Goal: Task Accomplishment & Management: Use online tool/utility

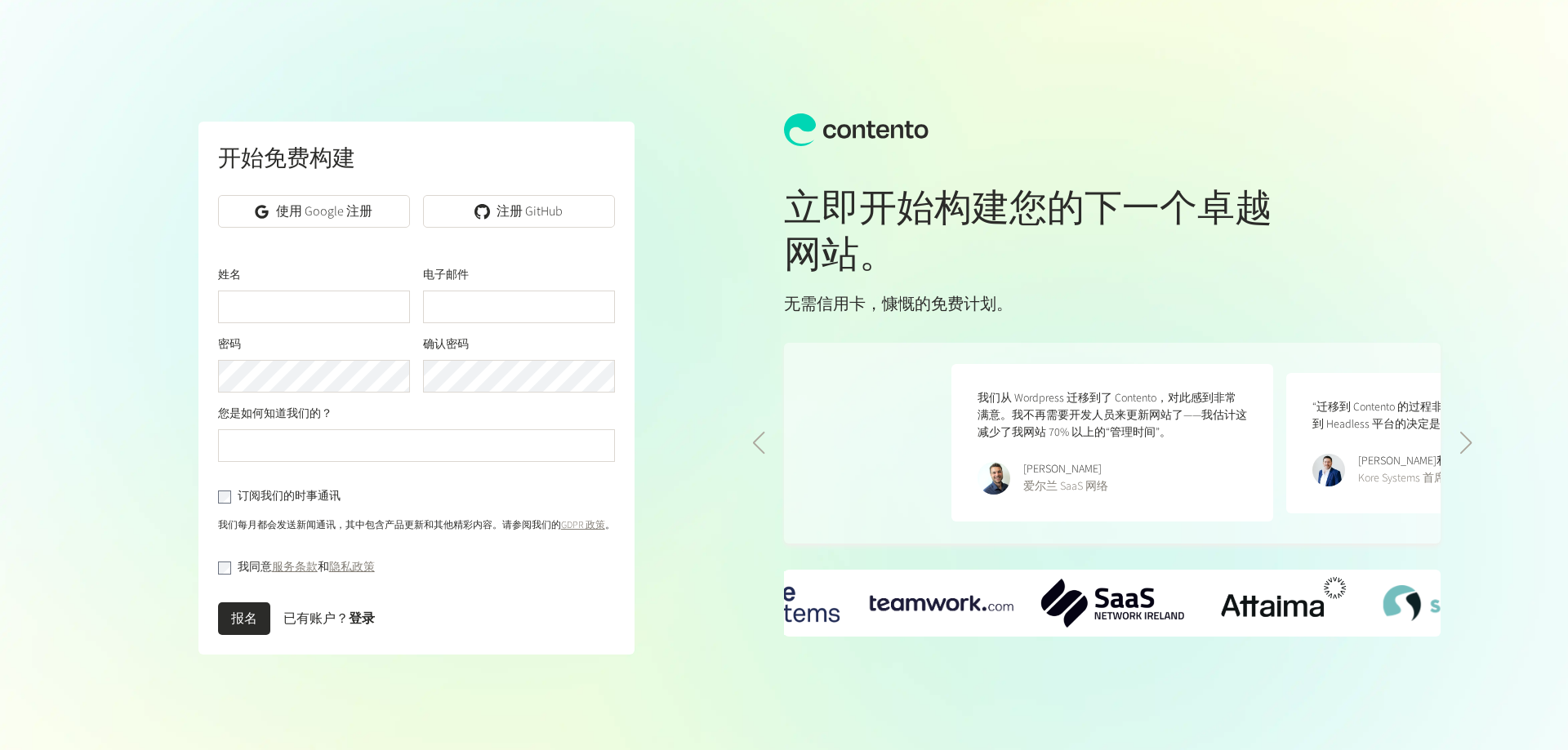
click at [355, 214] on font "使用 Google 注册" at bounding box center [324, 211] width 97 height 18
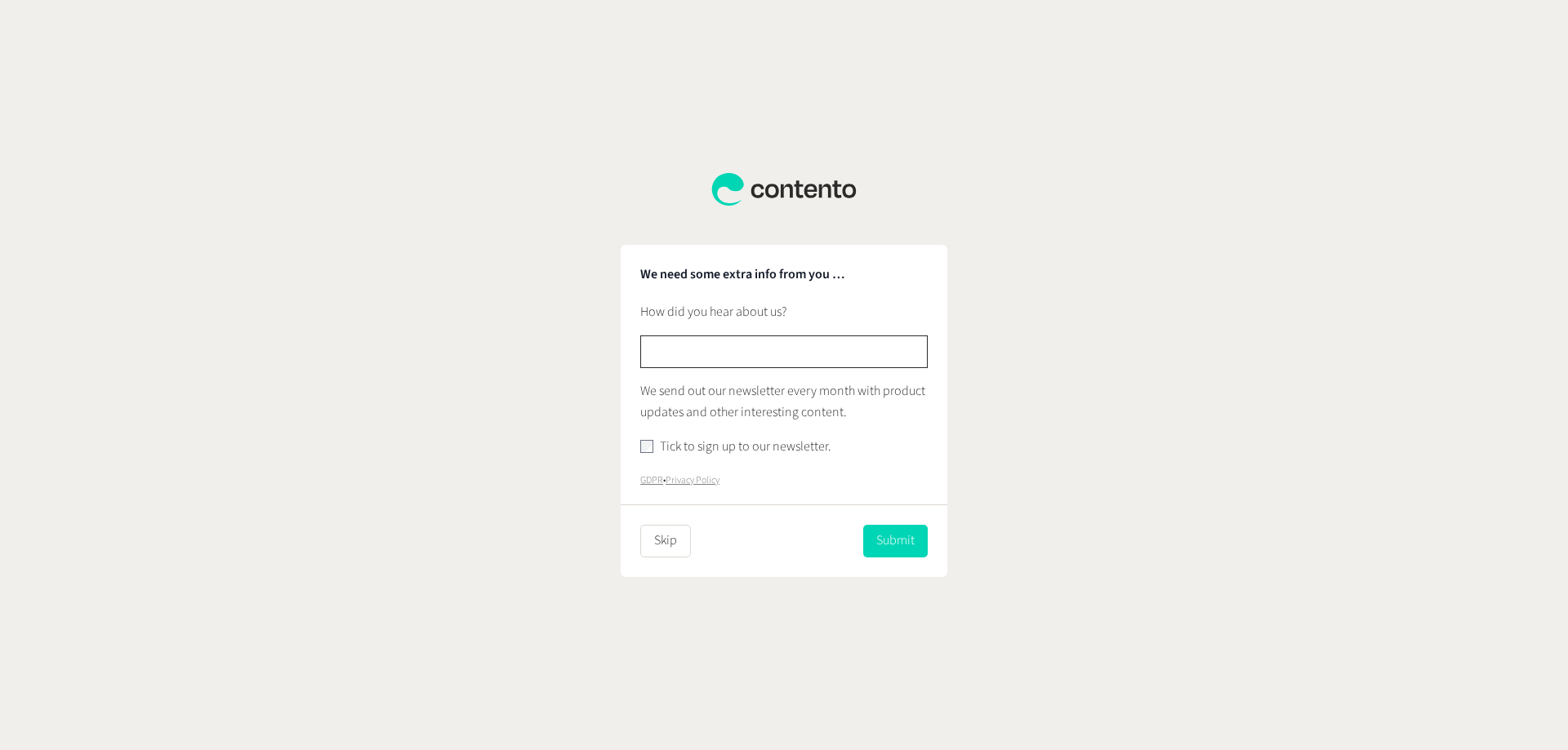
click at [765, 340] on input "text" at bounding box center [784, 352] width 287 height 32
click at [695, 452] on label "Tick to sign up to our newsletter." at bounding box center [746, 448] width 172 height 22
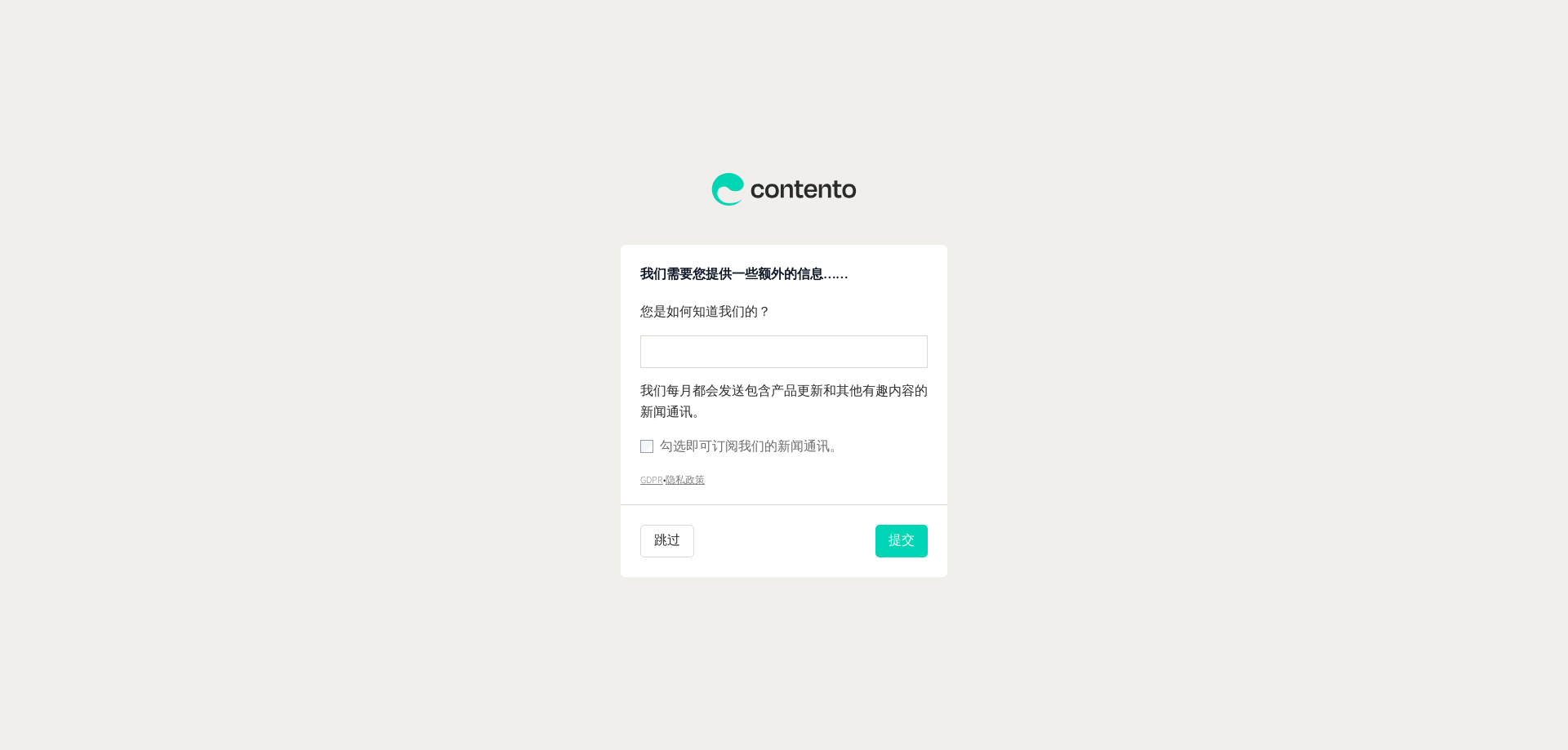
click at [800, 452] on font "勾选即可订阅我们的新闻通讯。" at bounding box center [751, 447] width 183 height 18
click at [765, 355] on input "text" at bounding box center [784, 352] width 287 height 32
type input "******"
click at [680, 551] on button "跳过" at bounding box center [667, 542] width 54 height 32
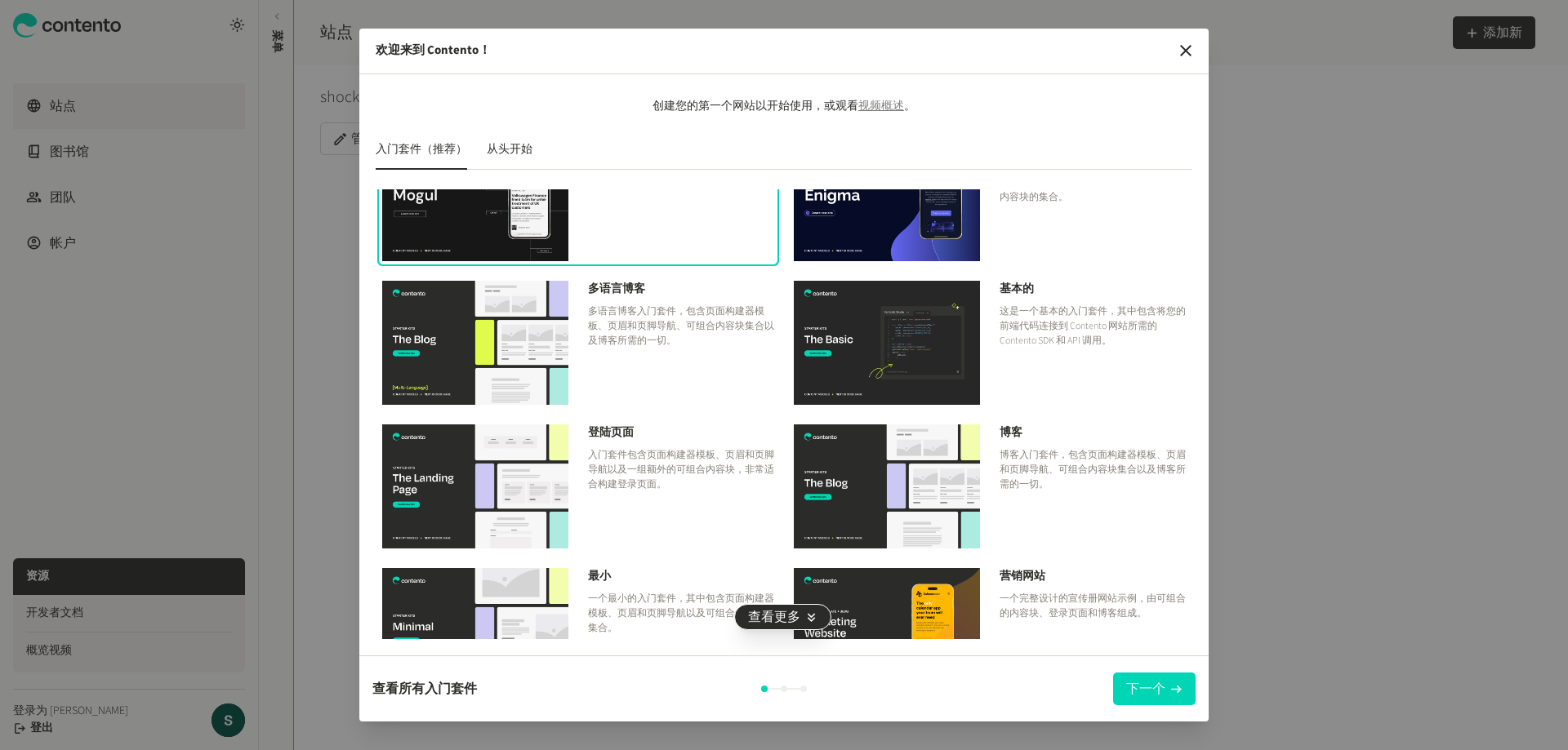
scroll to position [113, 0]
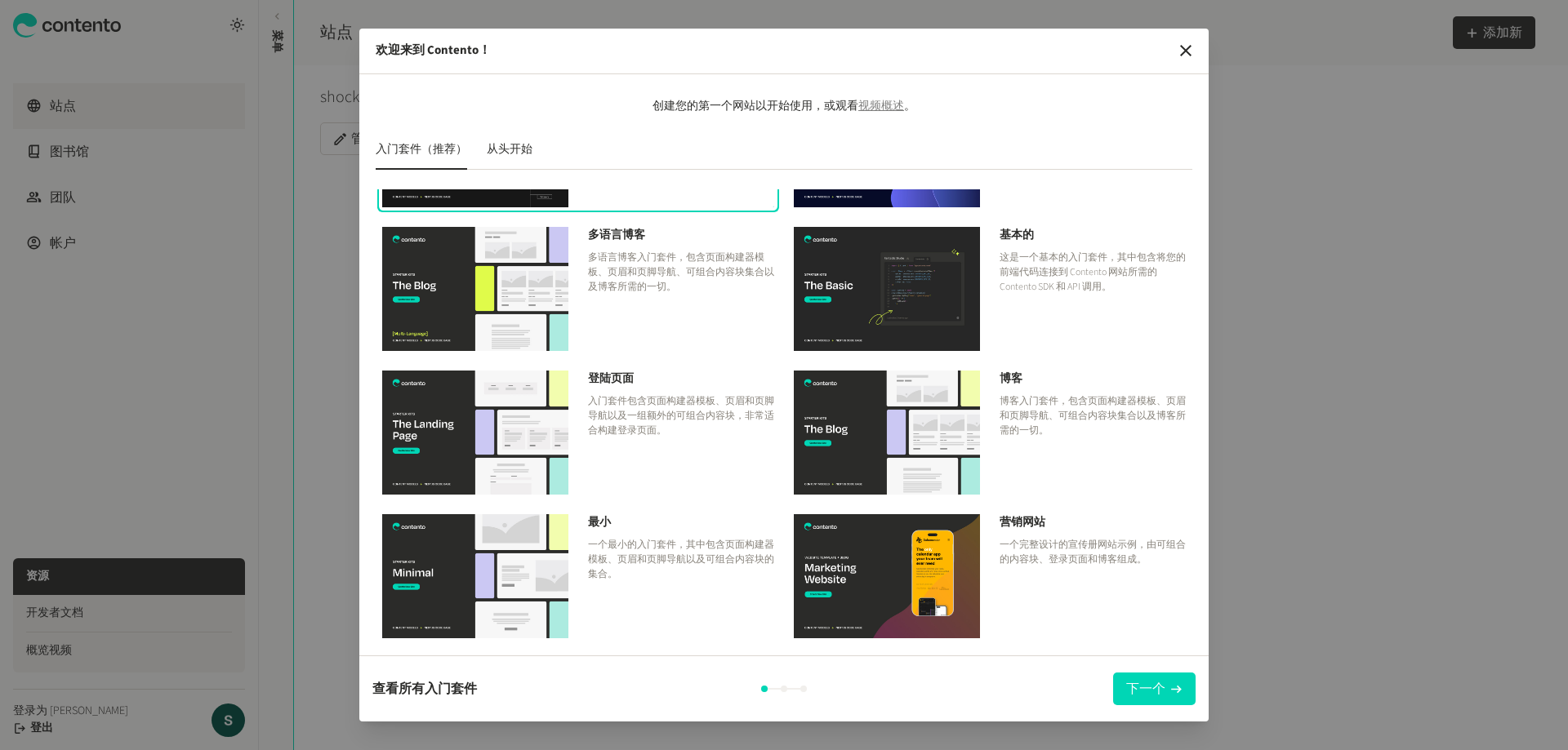
click at [877, 546] on img at bounding box center [886, 576] width 186 height 124
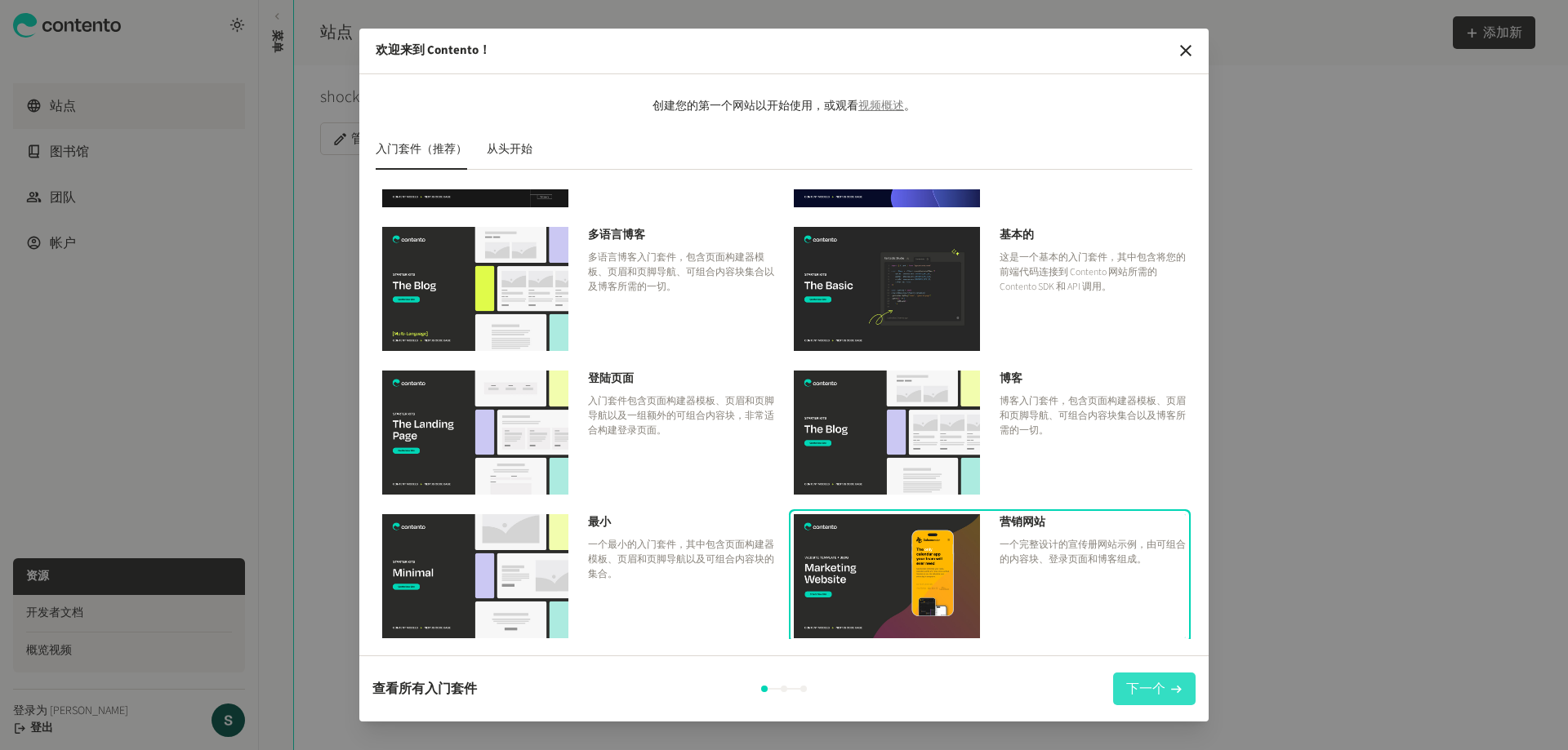
click at [1151, 685] on font "下一个" at bounding box center [1145, 689] width 39 height 18
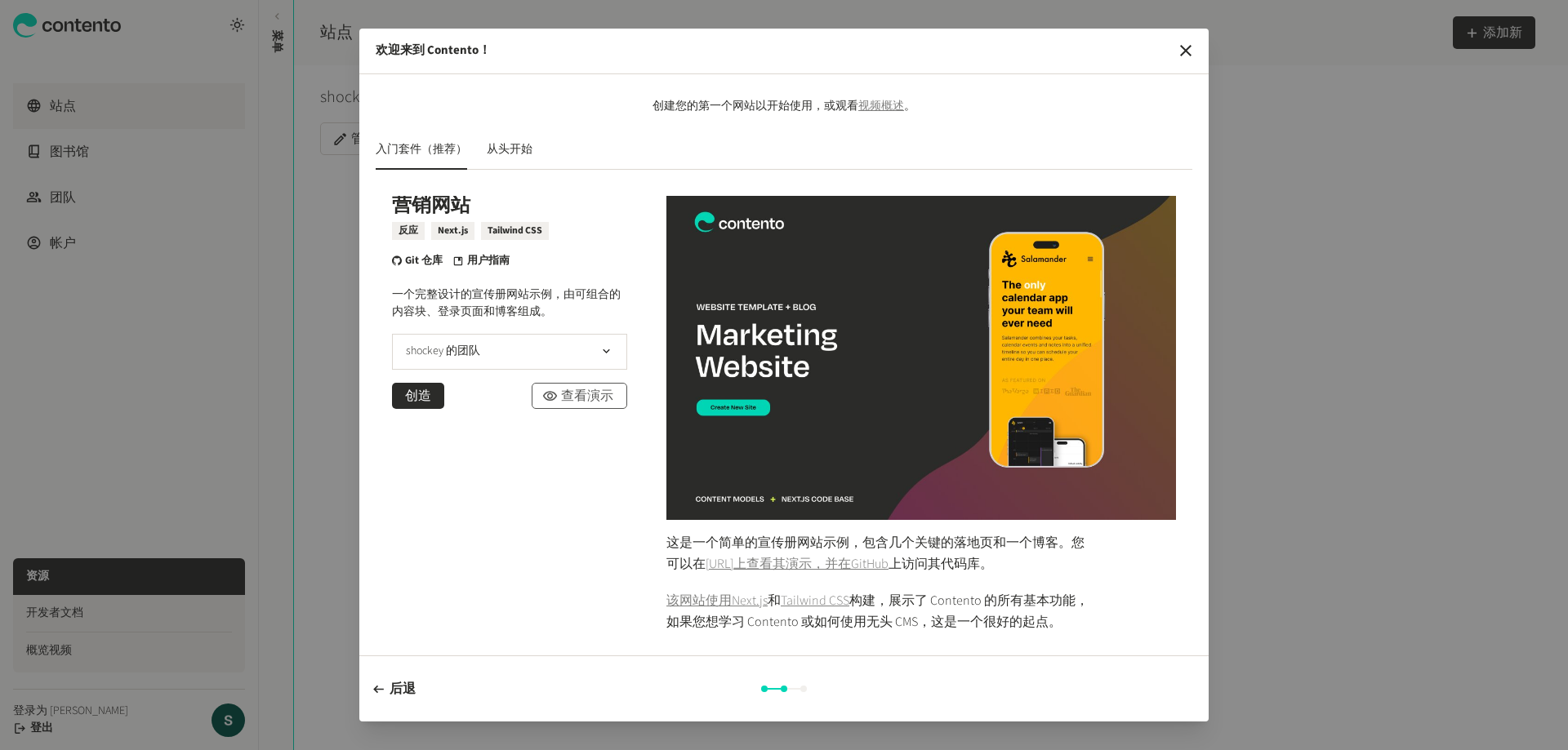
click at [587, 400] on font "查看演示" at bounding box center [587, 396] width 52 height 18
click at [521, 151] on font "从头开始" at bounding box center [509, 149] width 46 height 16
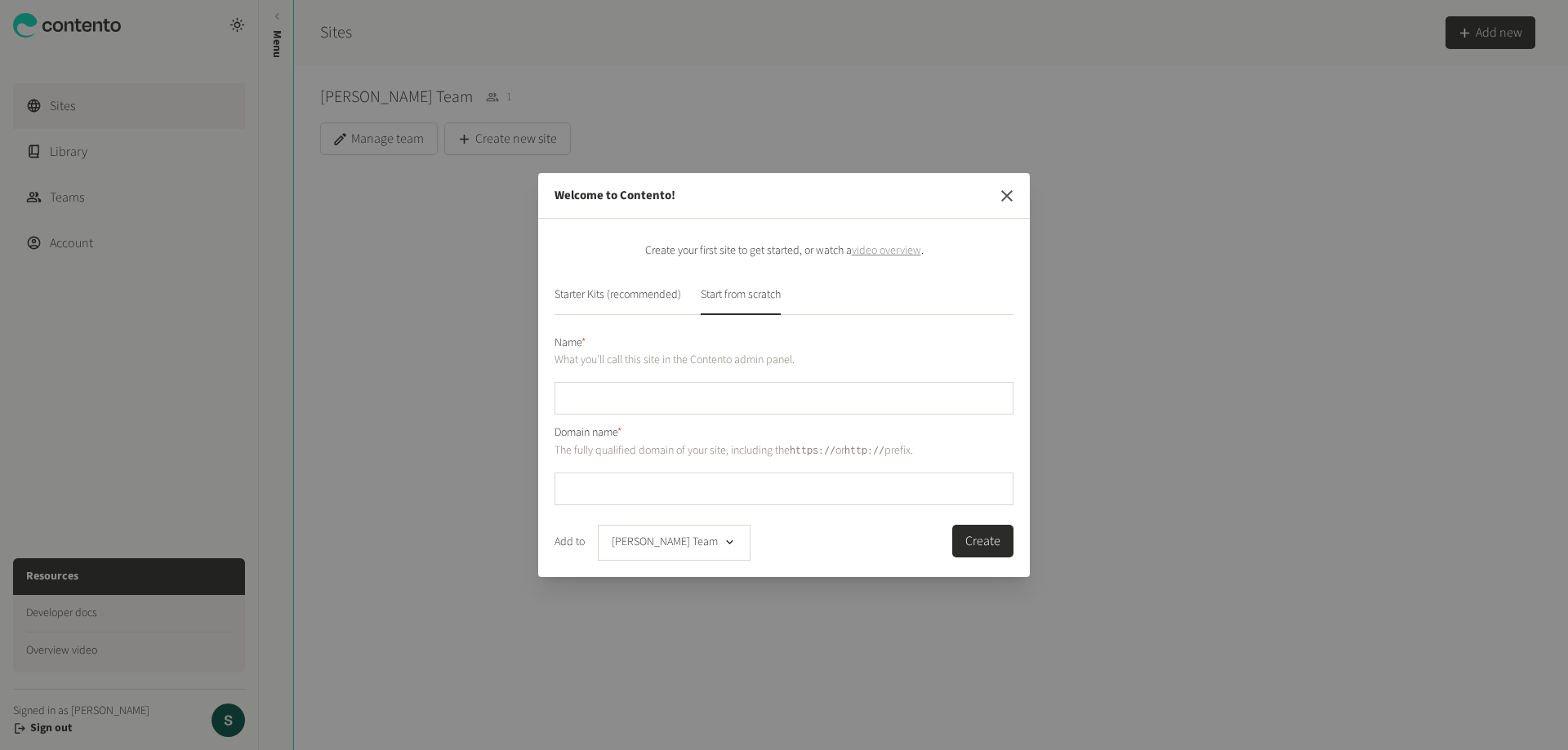
click at [1000, 199] on icon "button" at bounding box center [1007, 196] width 20 height 20
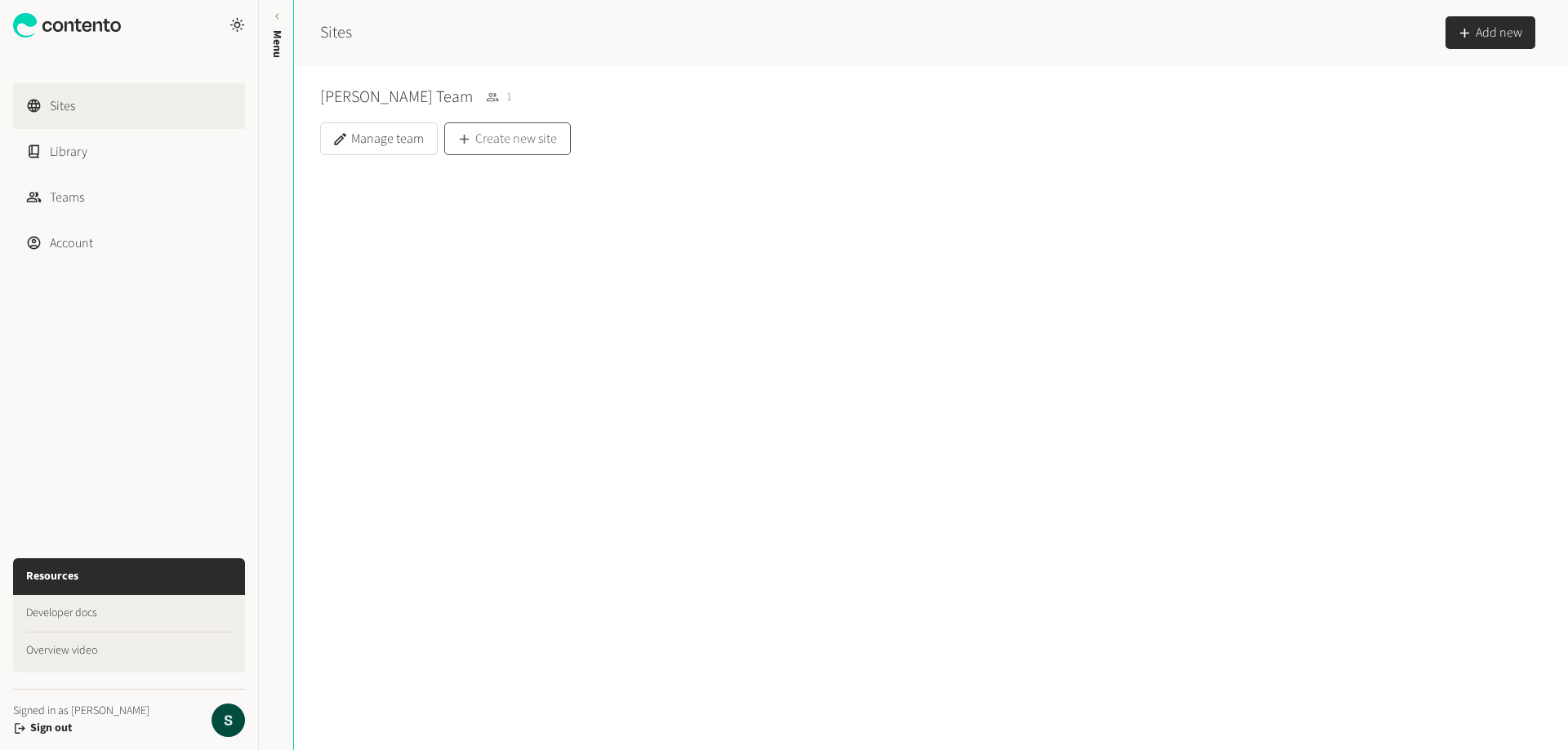
click at [533, 141] on button "Create new site" at bounding box center [507, 139] width 126 height 32
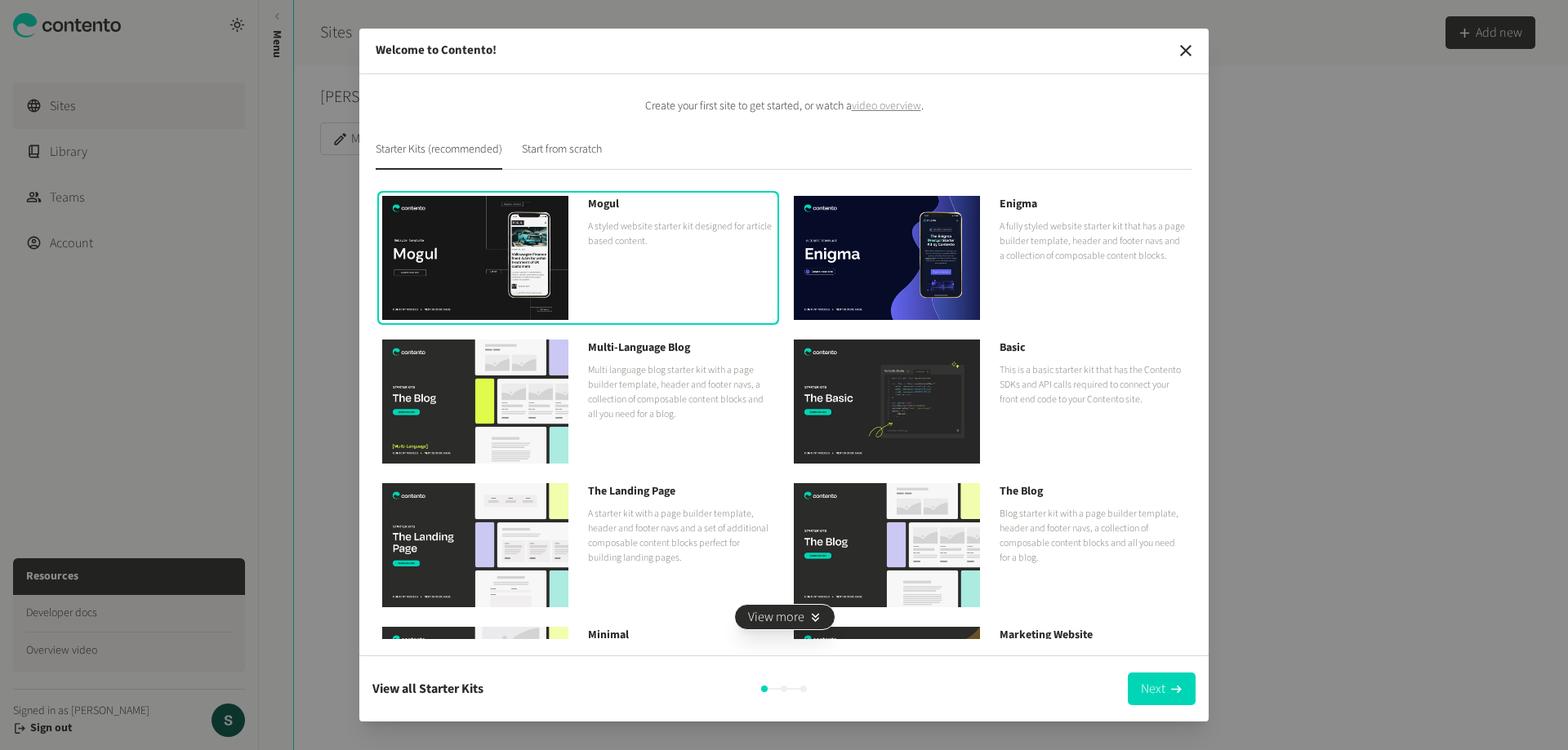
drag, startPoint x: 470, startPoint y: 394, endPoint x: 483, endPoint y: 394, distance: 13.0
click at [470, 394] on img at bounding box center [475, 401] width 186 height 124
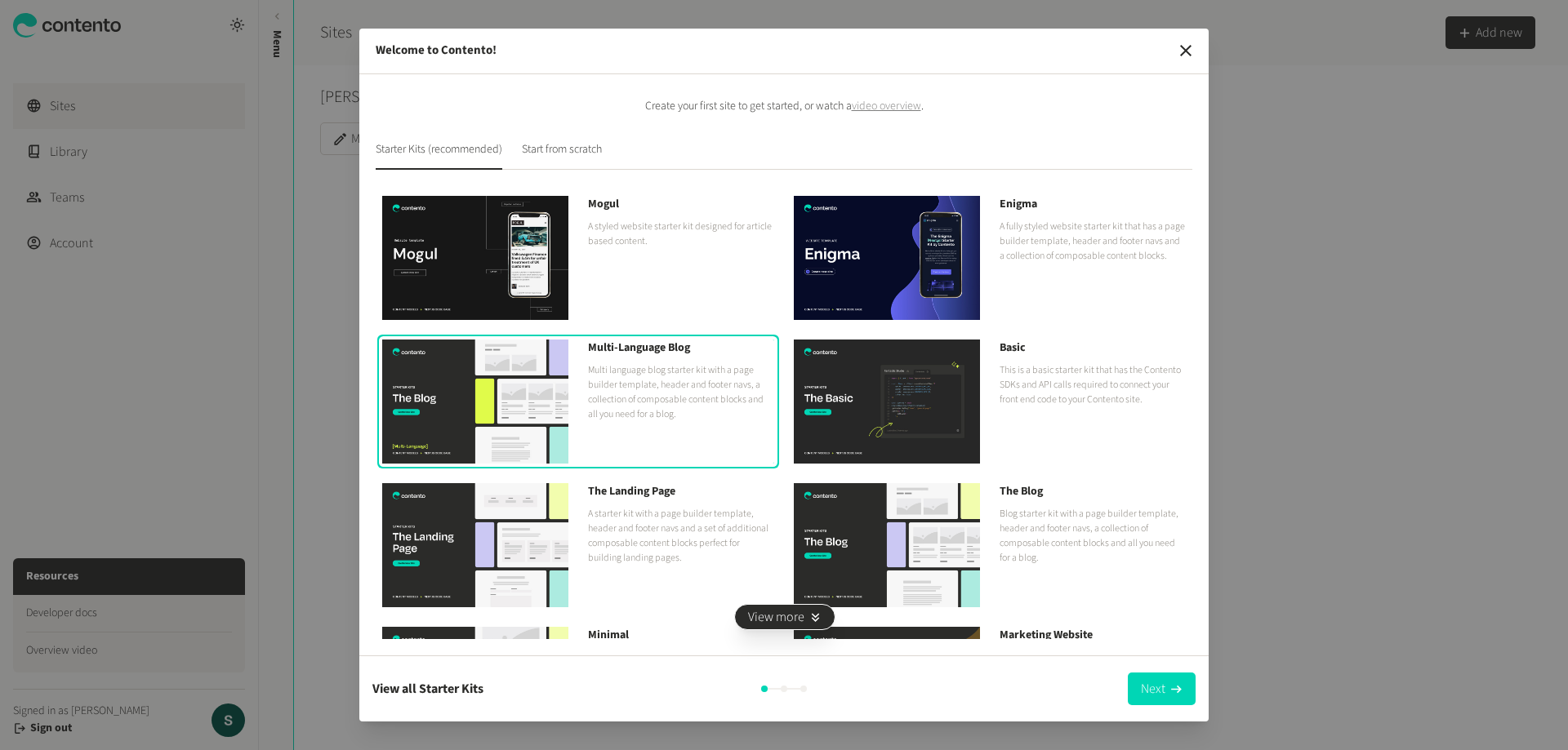
scroll to position [113, 0]
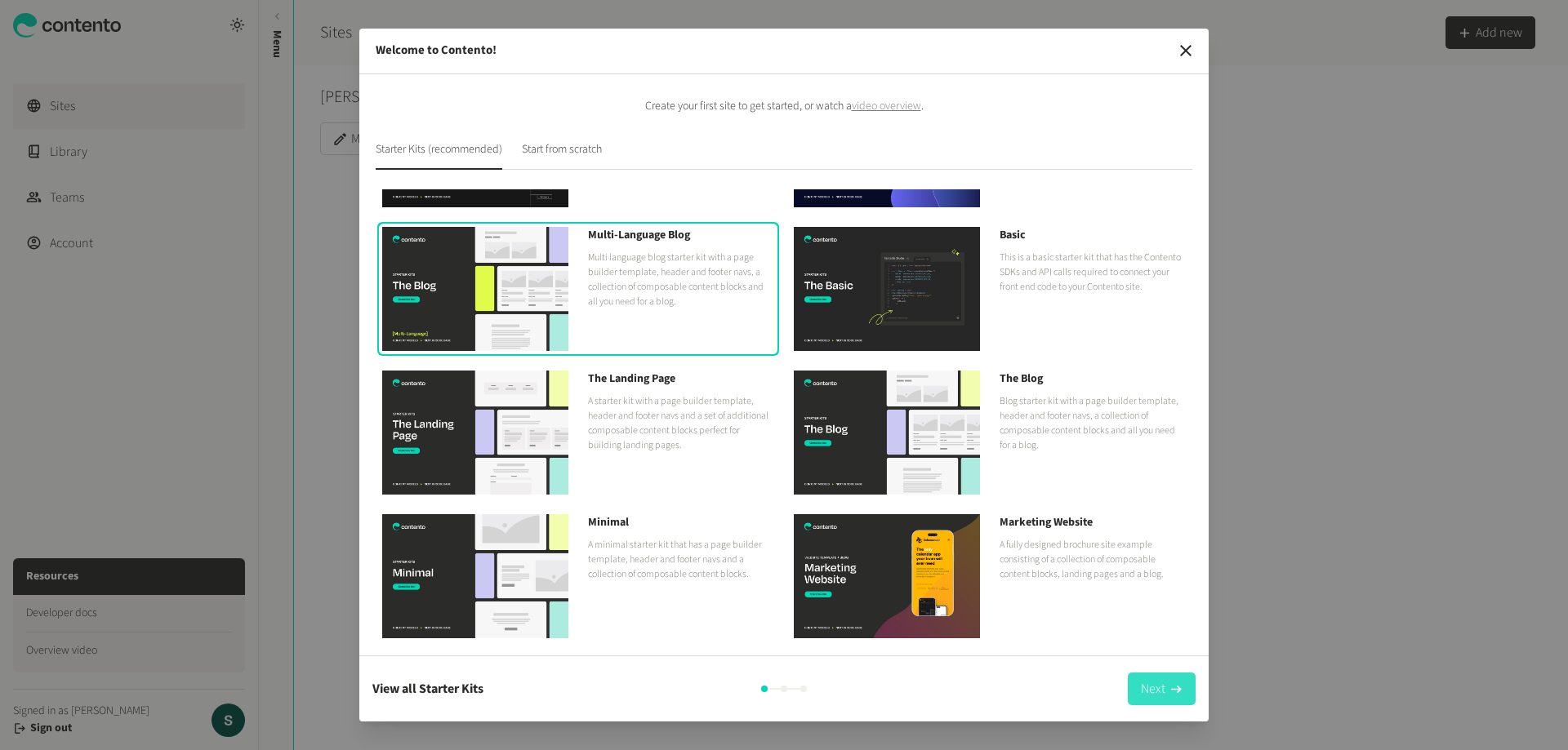
click at [1174, 682] on icon "button" at bounding box center [1175, 689] width 15 height 15
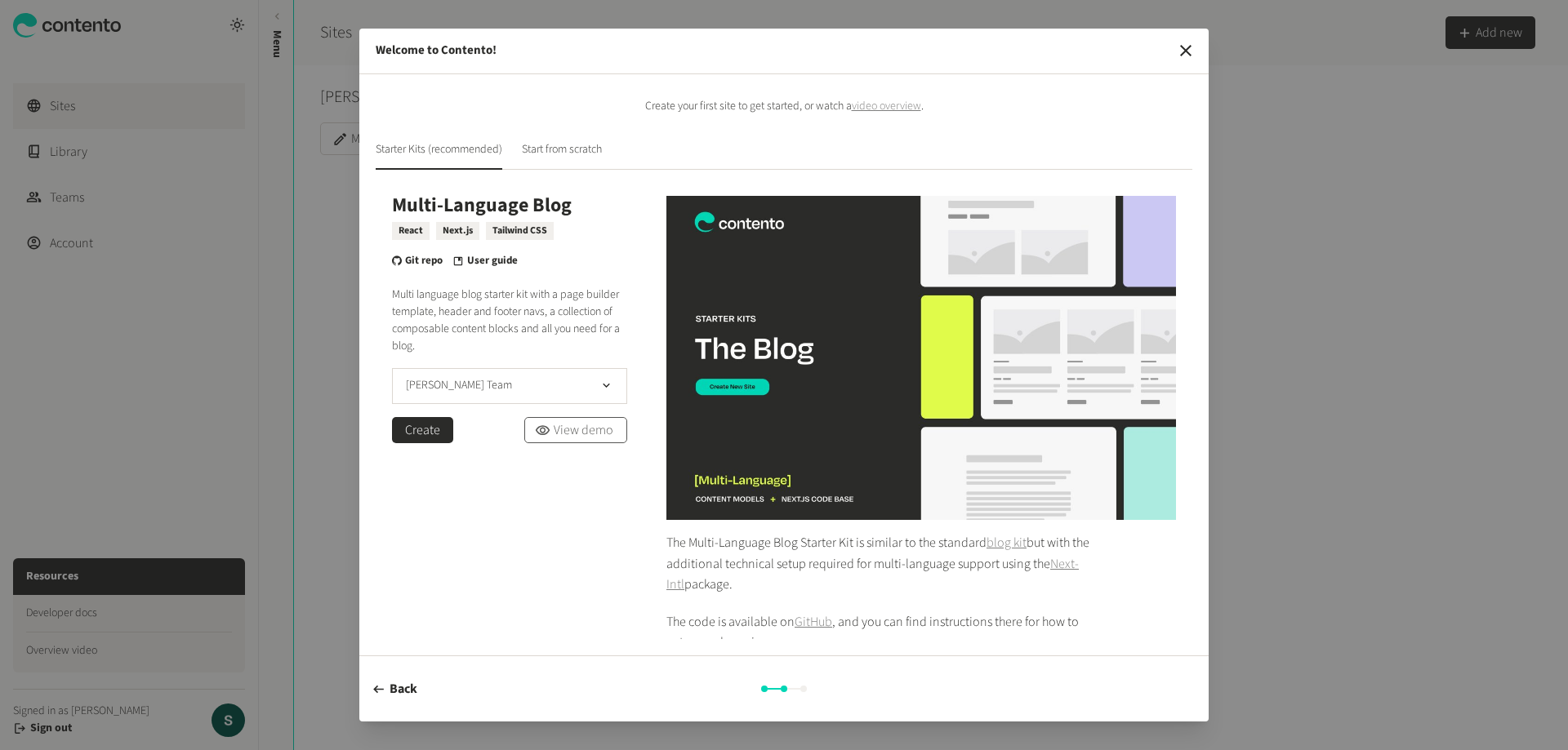
click at [580, 430] on link "View demo" at bounding box center [576, 430] width 103 height 26
click at [1187, 59] on icon "button" at bounding box center [1186, 51] width 20 height 20
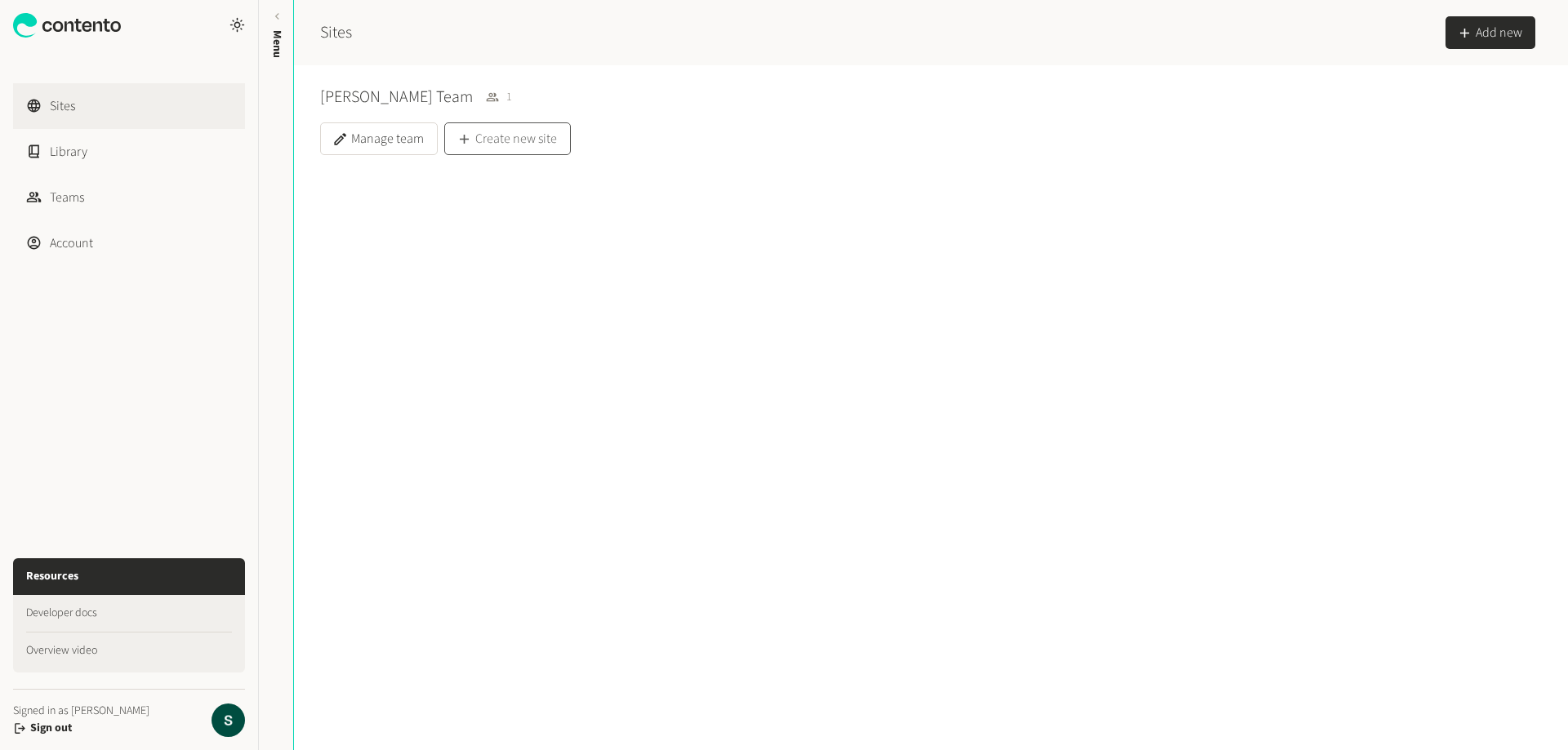
click at [537, 130] on button "Create new site" at bounding box center [507, 139] width 126 height 32
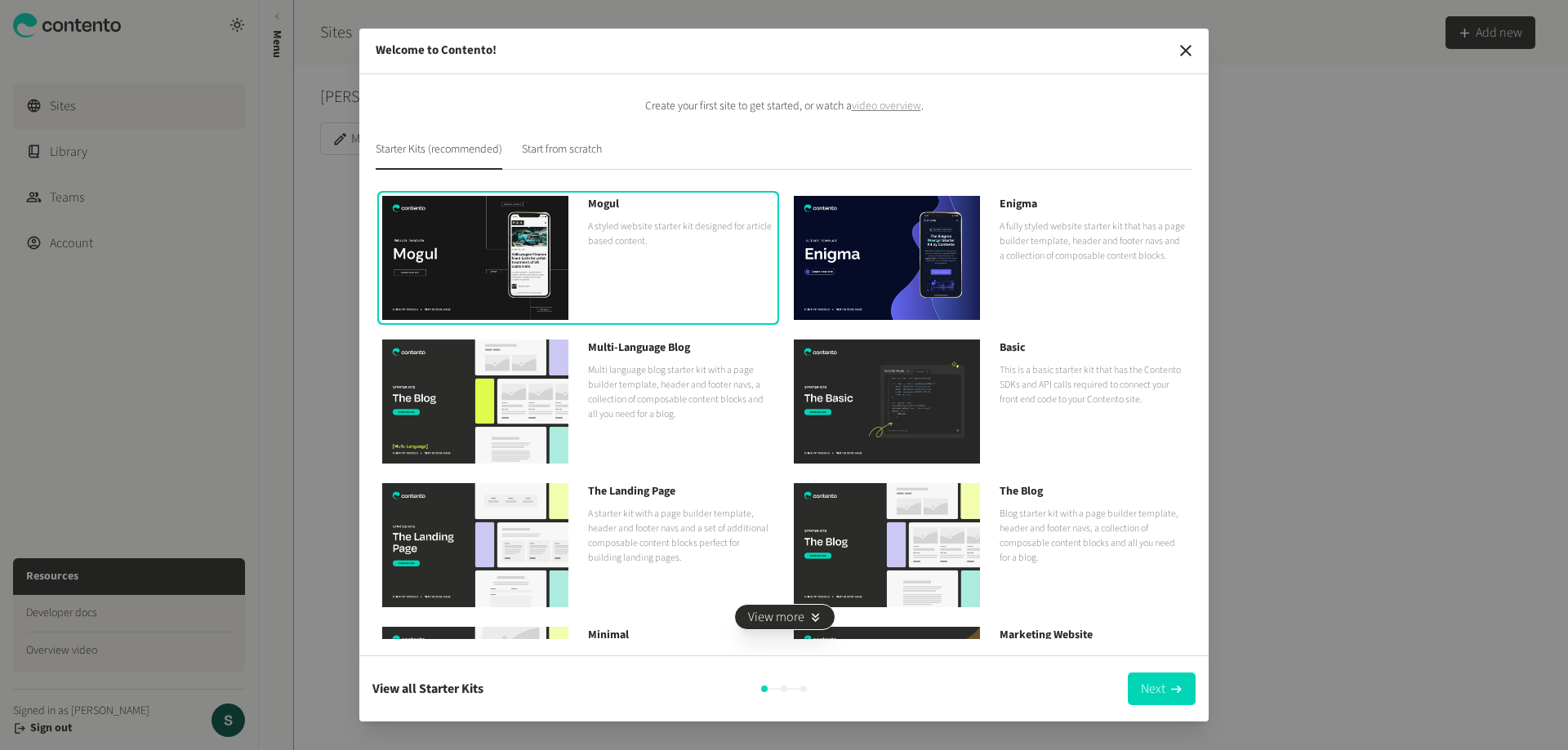
click at [1031, 257] on p "A fully styled website starter kit that has a page builder template, header and…" at bounding box center [1092, 241] width 186 height 44
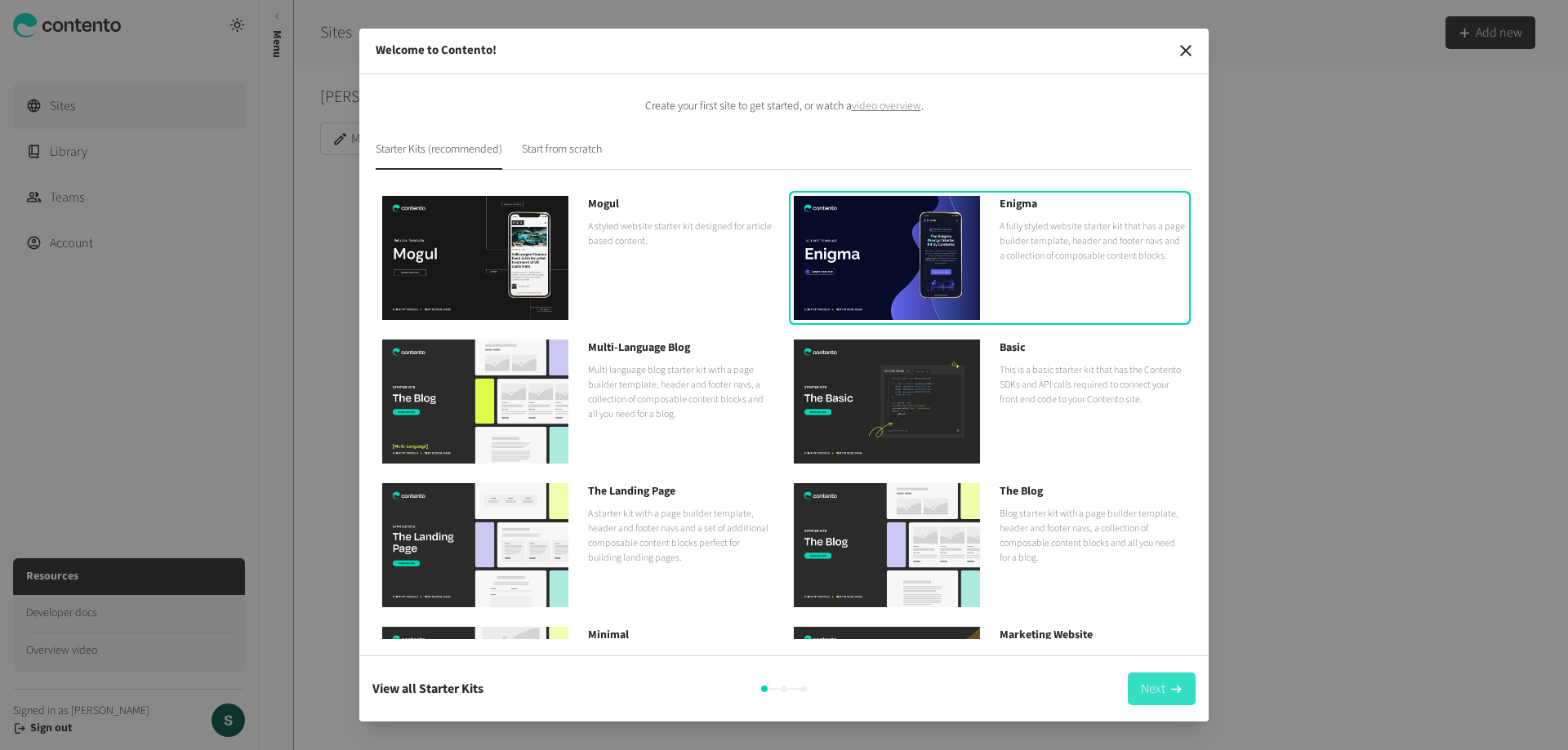
click at [1153, 678] on button "Next" at bounding box center [1161, 689] width 68 height 32
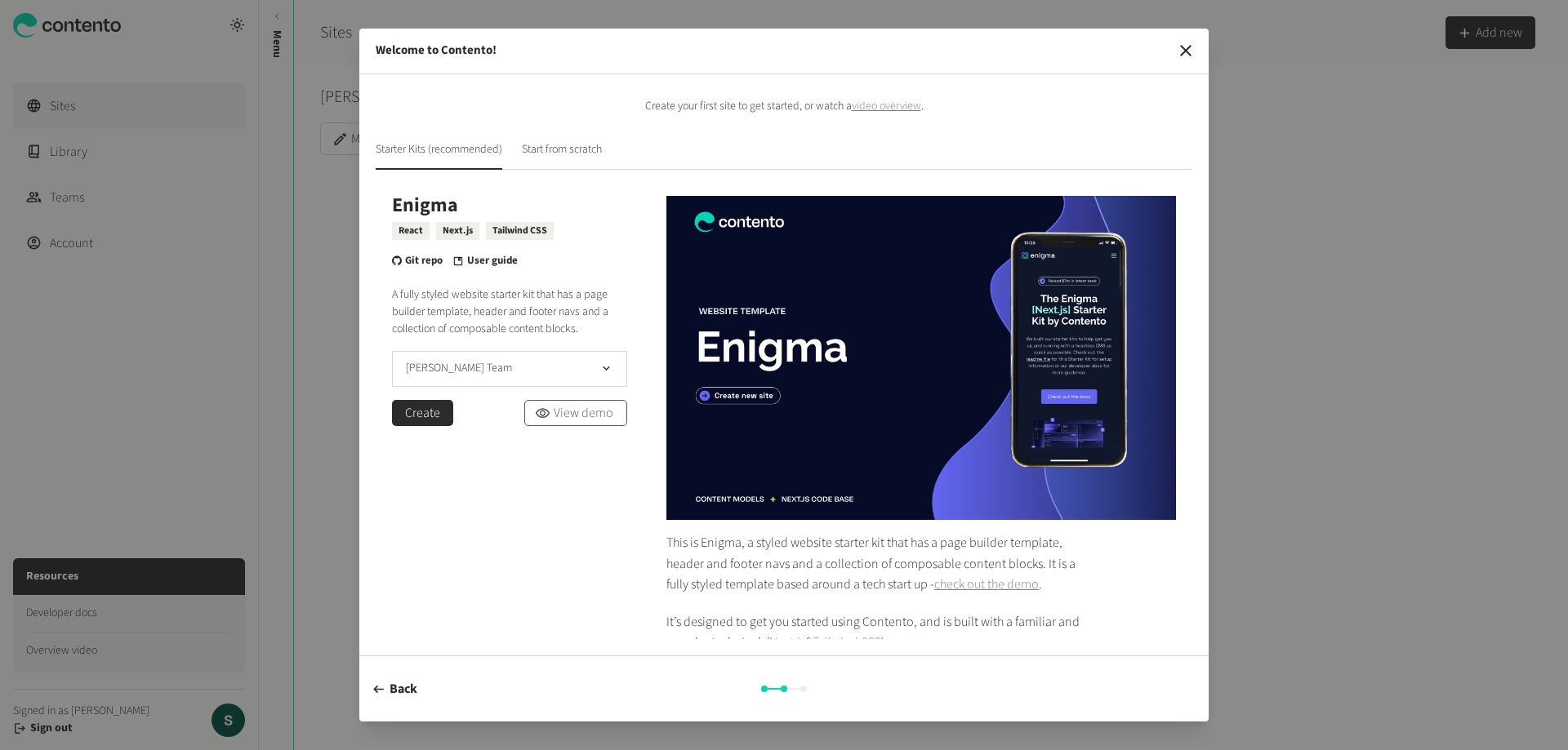
click at [559, 518] on div "Enigma React Next.js Tailwind CSS Git repo User guide A fully styled website st…" at bounding box center [509, 460] width 236 height 529
click at [567, 415] on link "View demo" at bounding box center [576, 412] width 103 height 26
click at [456, 387] on div "Enigma React Next.js Tailwind CSS Git repo User guide A fully styled website st…" at bounding box center [509, 310] width 236 height 230
click at [457, 377] on button "[PERSON_NAME] Team" at bounding box center [509, 369] width 236 height 36
click at [452, 467] on div "Enigma React Next.js Tailwind CSS Git repo User guide A fully styled website st…" at bounding box center [509, 460] width 236 height 529
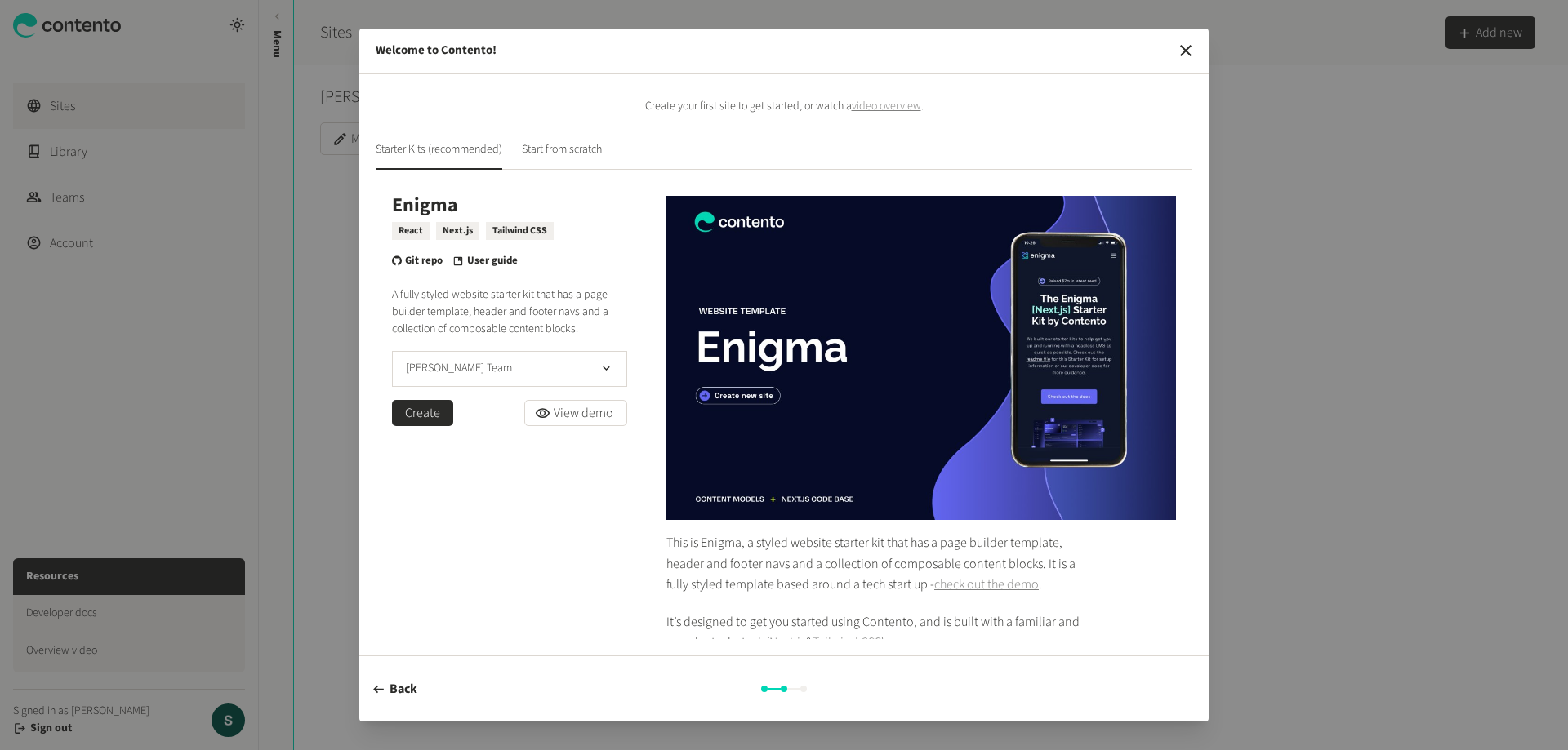
click at [435, 412] on button "Create" at bounding box center [422, 412] width 61 height 26
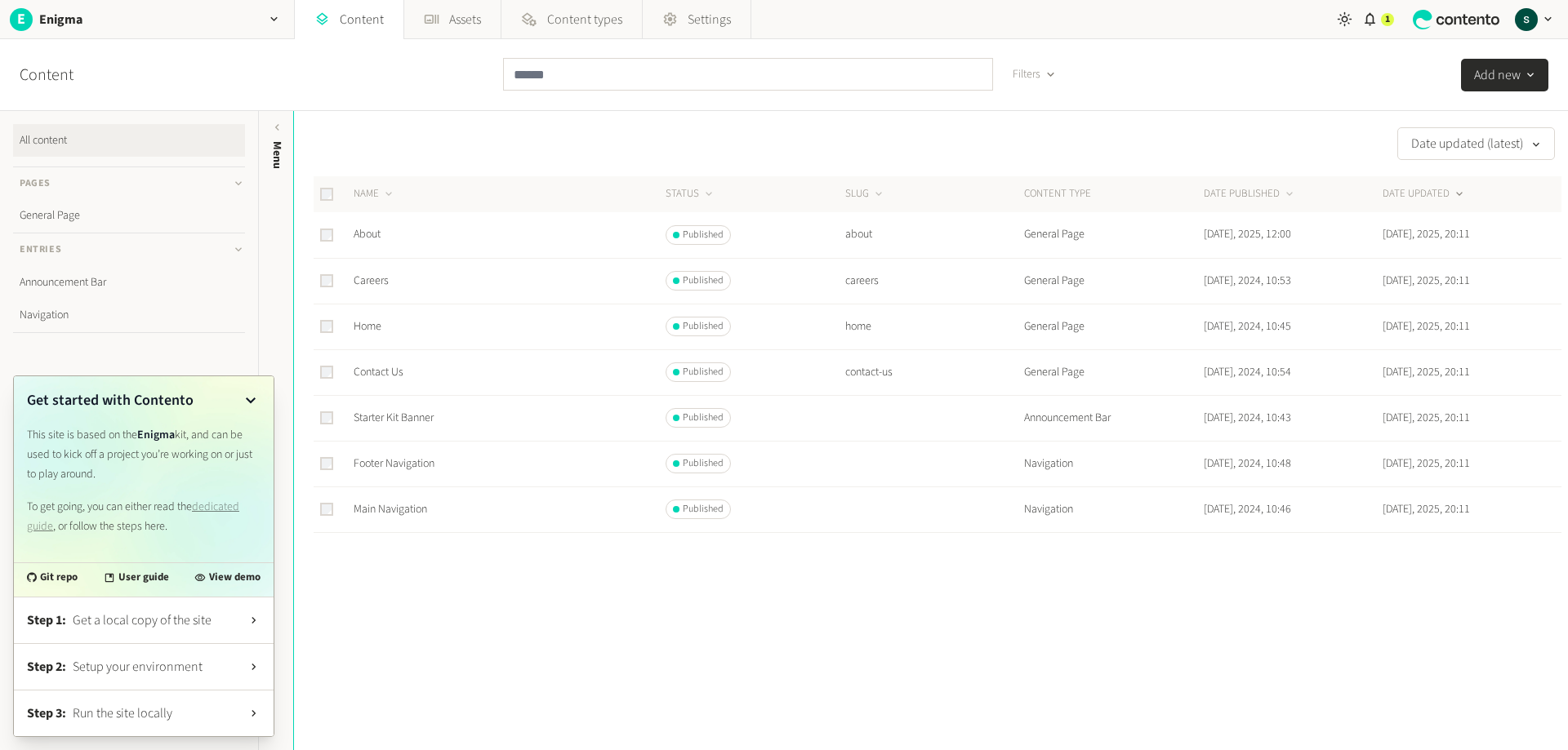
click at [247, 394] on icon at bounding box center [251, 401] width 20 height 20
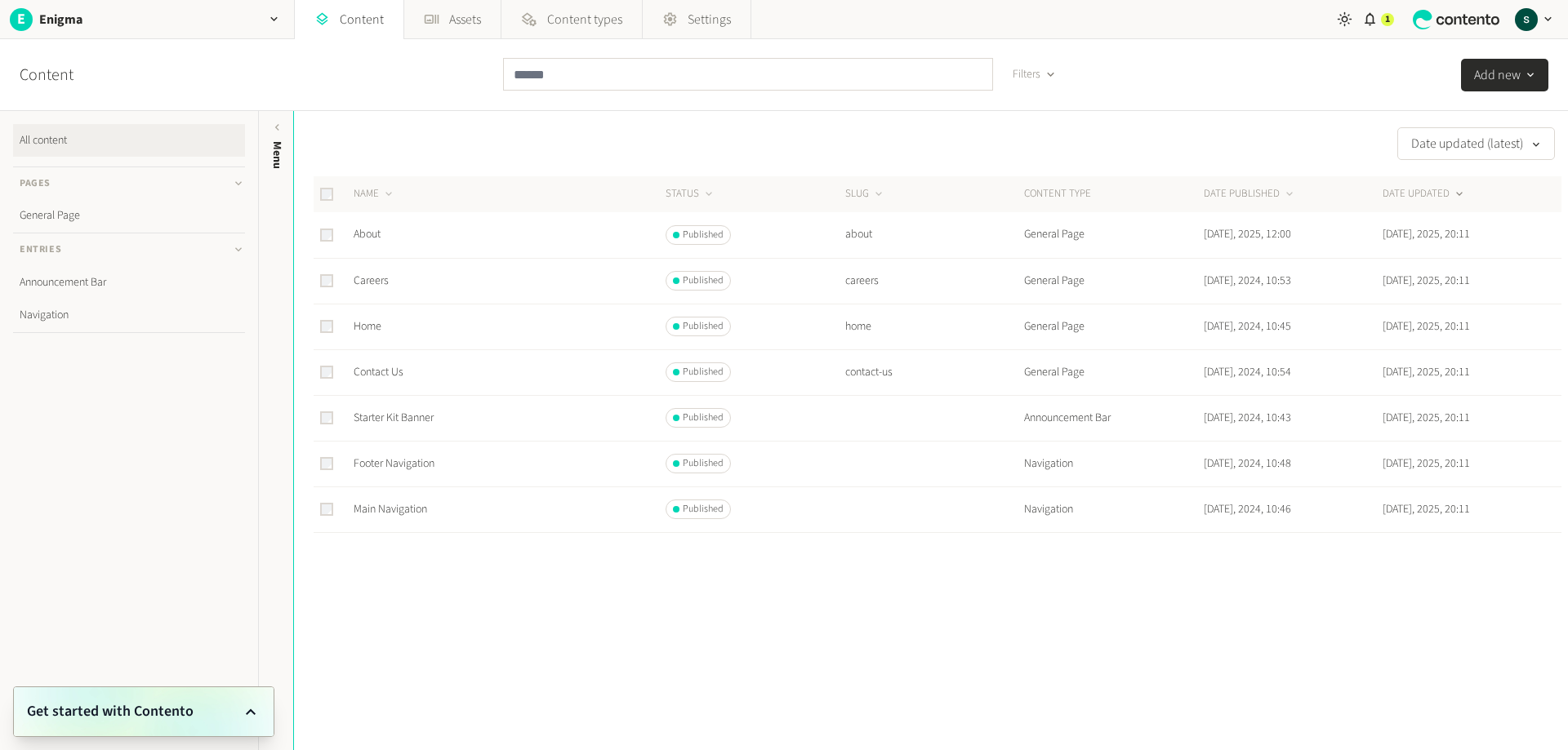
click at [512, 587] on div at bounding box center [937, 586] width 1248 height 105
click at [697, 22] on span "Settings" at bounding box center [710, 20] width 43 height 20
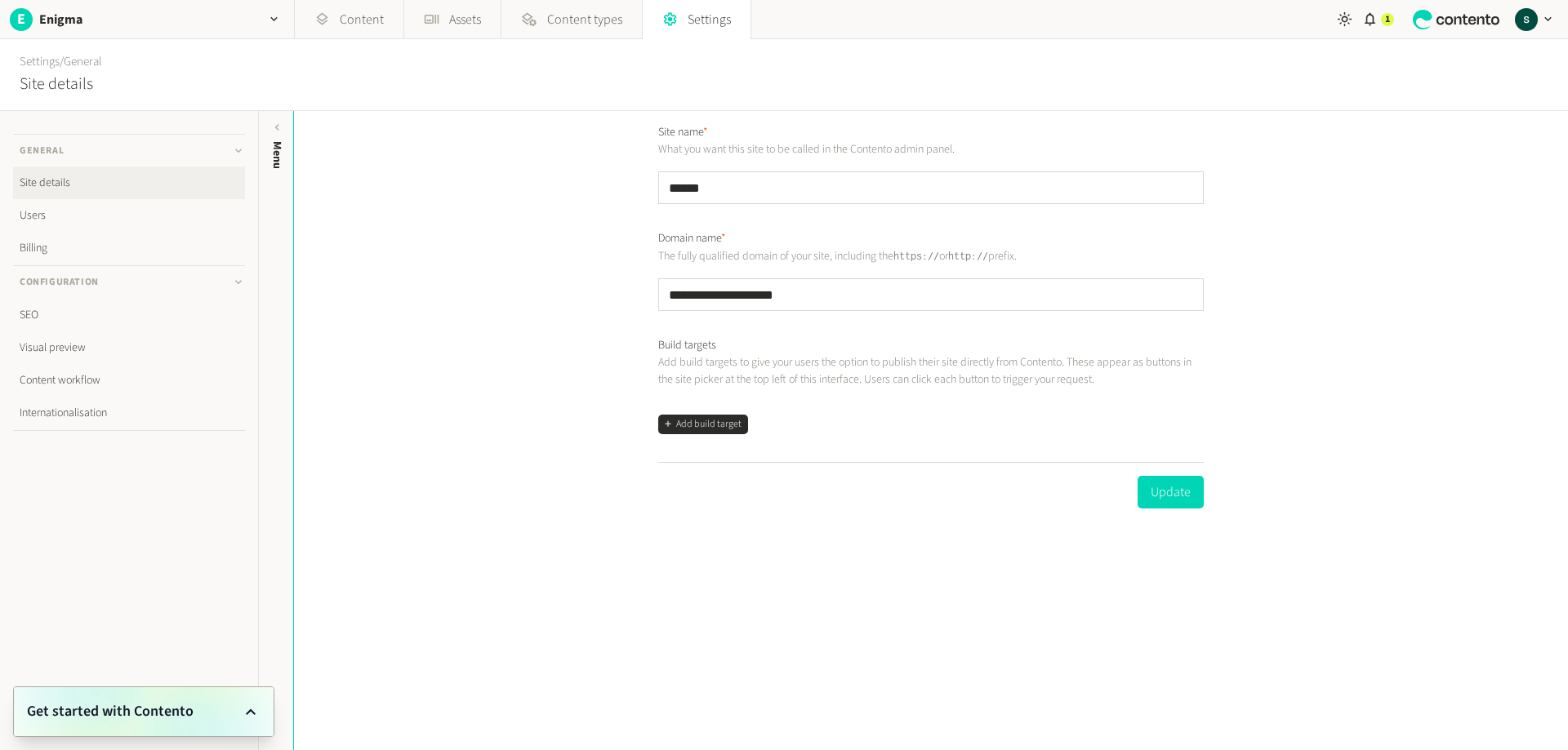
click at [551, 378] on div "**********" at bounding box center [931, 431] width 1274 height 639
